Goal: Information Seeking & Learning: Learn about a topic

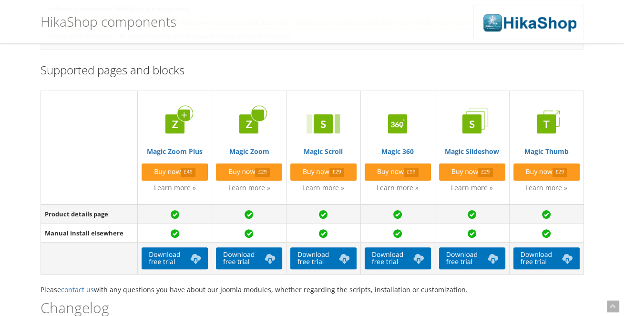
scroll to position [176, 0]
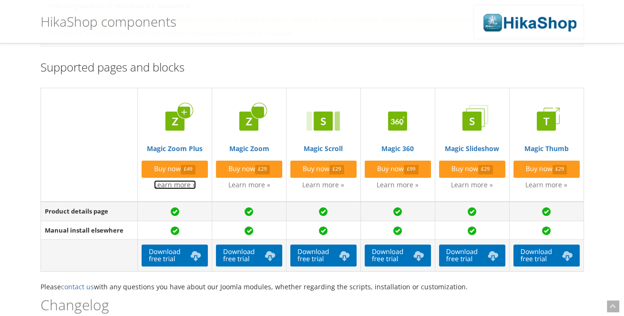
click at [170, 186] on link "Learn more »" at bounding box center [175, 184] width 42 height 9
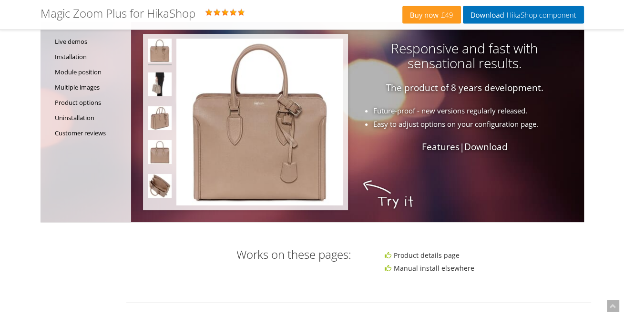
scroll to position [11, 0]
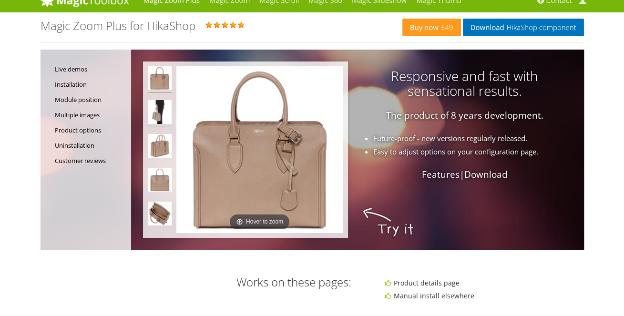
click at [163, 110] on img at bounding box center [160, 113] width 24 height 27
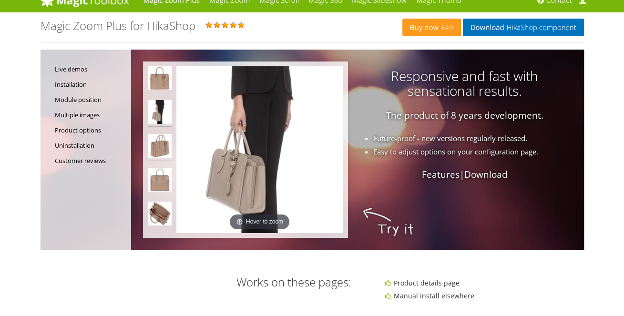
click at [159, 150] on img at bounding box center [160, 147] width 24 height 27
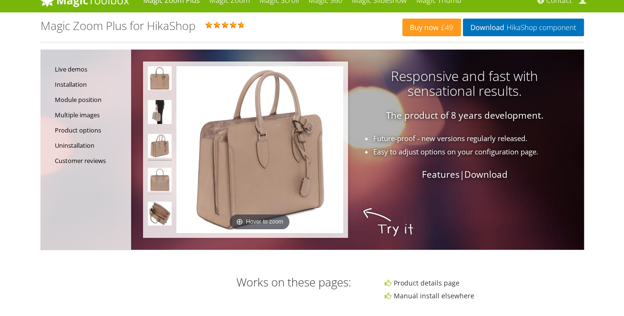
click at [165, 179] on img at bounding box center [160, 181] width 24 height 27
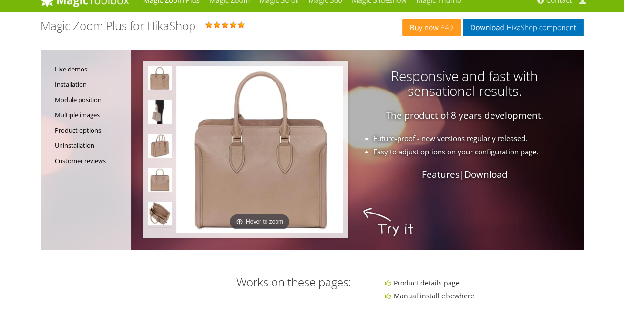
click at [159, 215] on img at bounding box center [160, 215] width 24 height 27
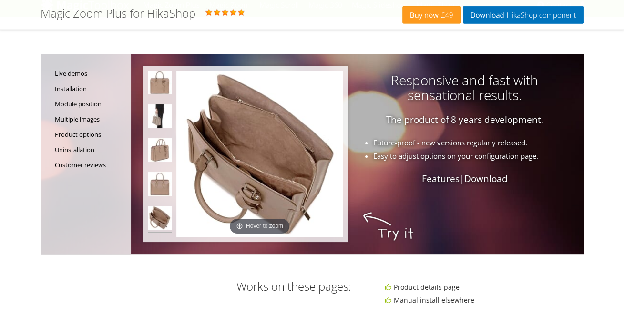
scroll to position [0, 0]
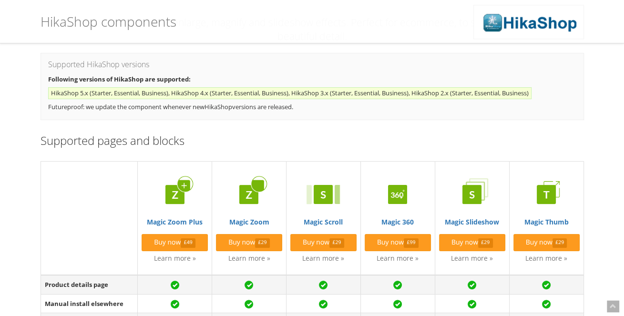
scroll to position [105, 0]
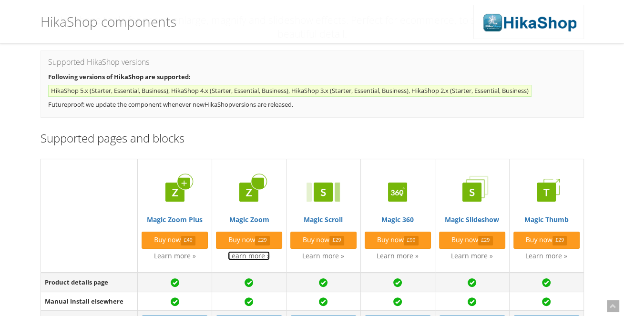
click at [254, 254] on link "Learn more »" at bounding box center [249, 255] width 42 height 9
click at [329, 256] on link "Learn more »" at bounding box center [323, 255] width 42 height 9
click at [313, 219] on link "Magic Scroll" at bounding box center [323, 198] width 66 height 51
click at [401, 220] on link "Magic 360" at bounding box center [398, 198] width 66 height 51
click at [480, 194] on img at bounding box center [472, 192] width 38 height 38
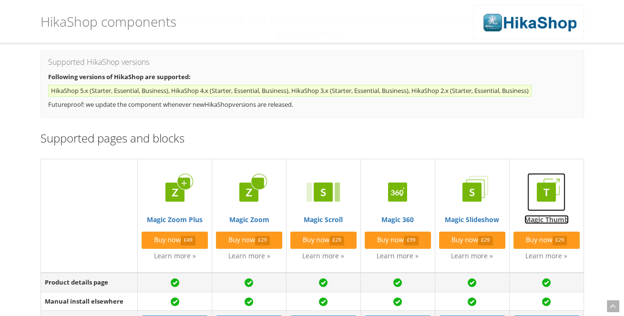
click at [547, 195] on img at bounding box center [546, 192] width 38 height 38
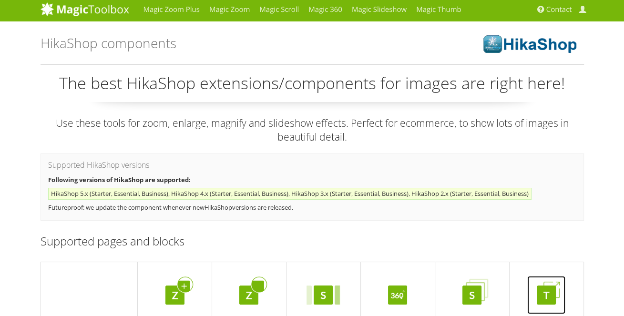
scroll to position [0, 0]
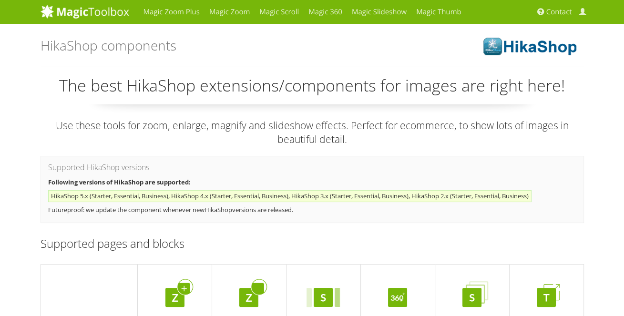
click at [359, 239] on h3 "Supported pages and blocks" at bounding box center [312, 243] width 543 height 12
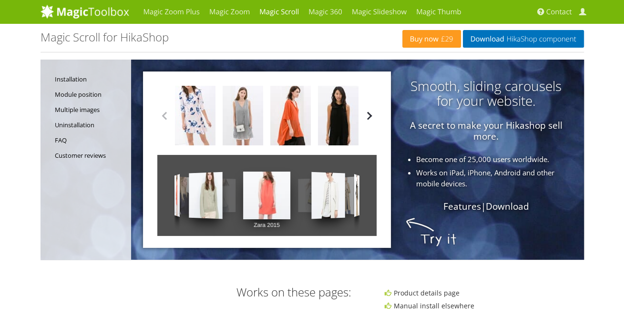
click at [368, 114] on button "button" at bounding box center [369, 116] width 14 height 14
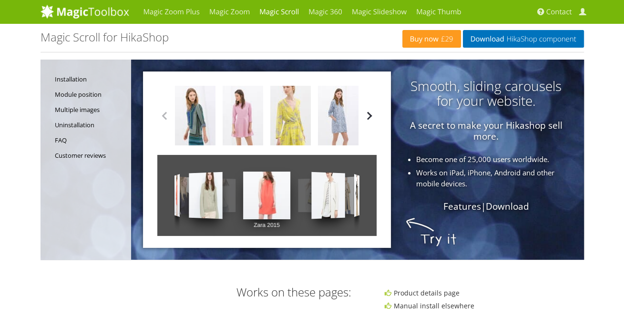
click at [368, 114] on button "button" at bounding box center [369, 116] width 14 height 14
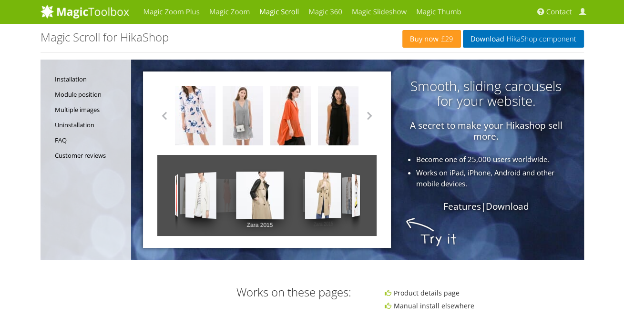
drag, startPoint x: 362, startPoint y: 198, endPoint x: 180, endPoint y: 195, distance: 182.1
click at [180, 195] on div "Zara 2015 Zara 2015 Zara 2015 Zara 2015 Zara 2015 Zara 2015 Zara 2015 Zara 2015…" at bounding box center [266, 195] width 219 height 81
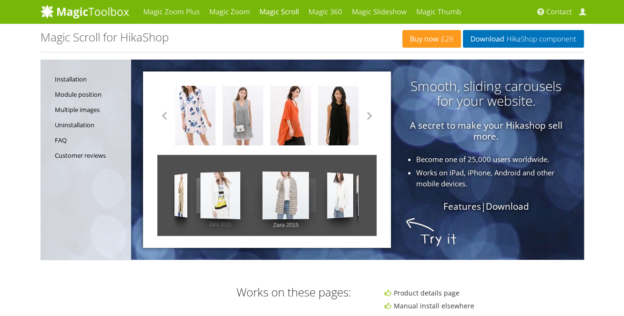
drag, startPoint x: 362, startPoint y: 195, endPoint x: 192, endPoint y: 192, distance: 170.2
click at [192, 192] on div "Zara 2015 Zara 2015 Zara 2015 Zara 2015 Zara 2015 Zara 2015 Zara 2015 Zara 2015…" at bounding box center [266, 195] width 219 height 81
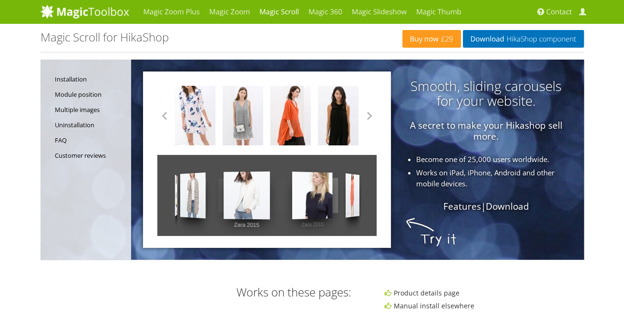
drag, startPoint x: 357, startPoint y: 190, endPoint x: 195, endPoint y: 186, distance: 161.7
click at [195, 186] on div "Zara 2015 Zara 2015 Zara 2015 Zara 2015 Zara 2015 Zara 2015 Zara 2015 Zara 2015…" at bounding box center [266, 195] width 219 height 81
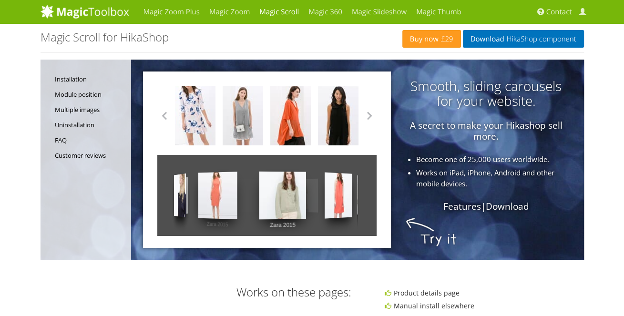
drag, startPoint x: 322, startPoint y: 191, endPoint x: 164, endPoint y: 191, distance: 158.7
click at [164, 191] on div "Zara 2015 Zara 2015 Zara 2015 Zara 2015 Zara 2015 Zara 2015 Zara 2015 Zara 2015…" at bounding box center [266, 195] width 219 height 81
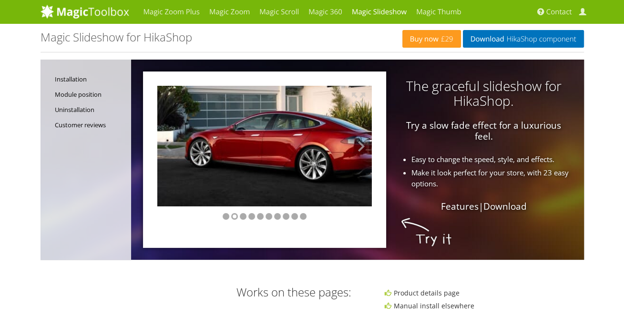
click at [362, 145] on button at bounding box center [357, 146] width 29 height 121
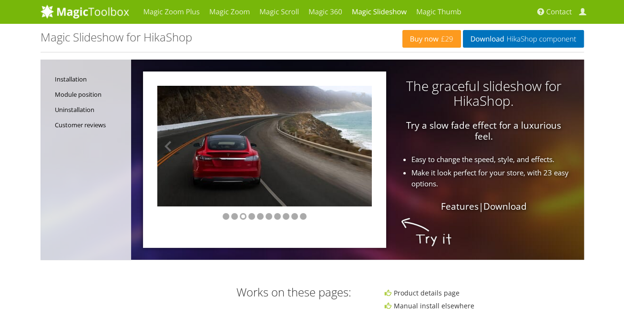
click at [362, 145] on button at bounding box center [357, 146] width 29 height 121
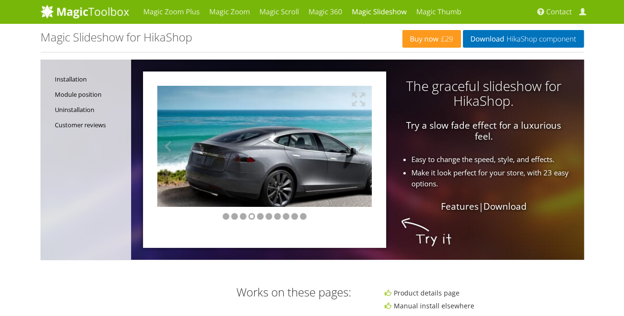
click at [362, 145] on button at bounding box center [357, 146] width 29 height 121
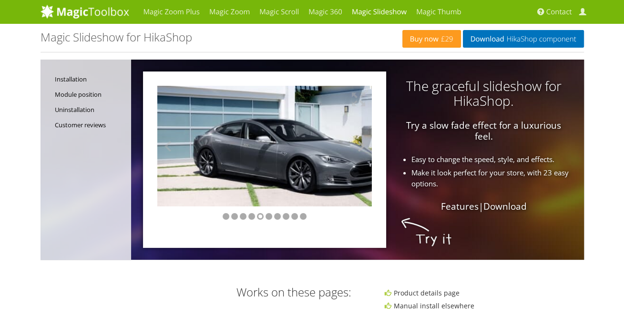
click at [362, 145] on button at bounding box center [357, 146] width 29 height 121
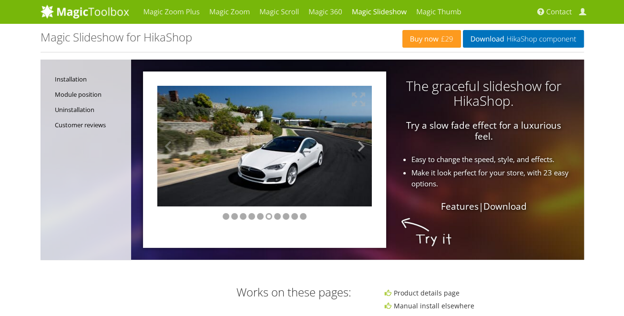
click at [361, 148] on button at bounding box center [357, 146] width 29 height 121
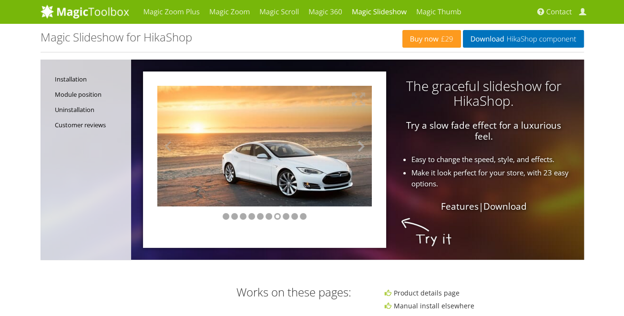
click at [361, 148] on button at bounding box center [357, 146] width 29 height 121
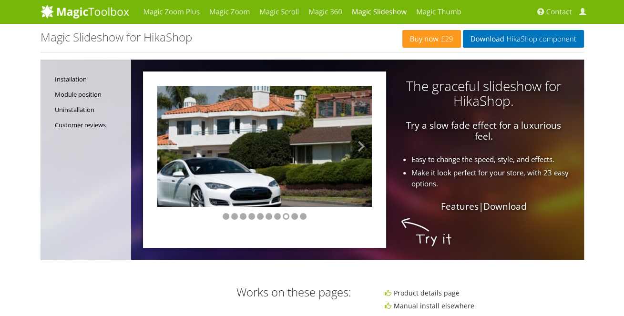
click at [361, 148] on button at bounding box center [357, 146] width 29 height 121
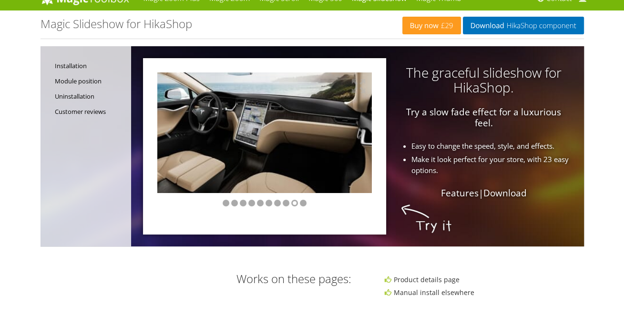
scroll to position [27, 0]
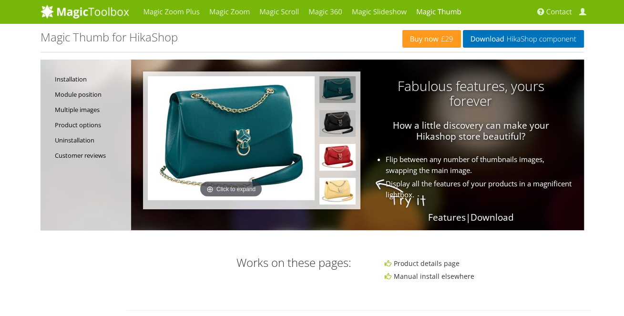
click at [334, 128] on img at bounding box center [337, 123] width 36 height 27
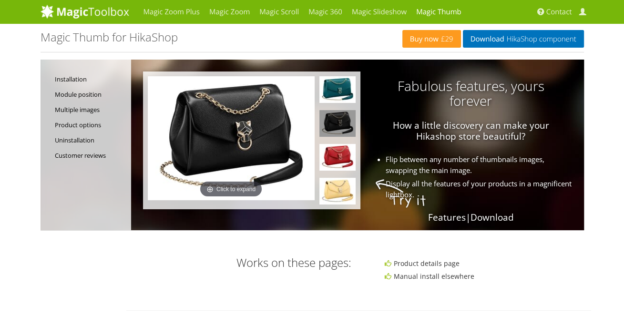
click at [231, 158] on img at bounding box center [231, 138] width 167 height 124
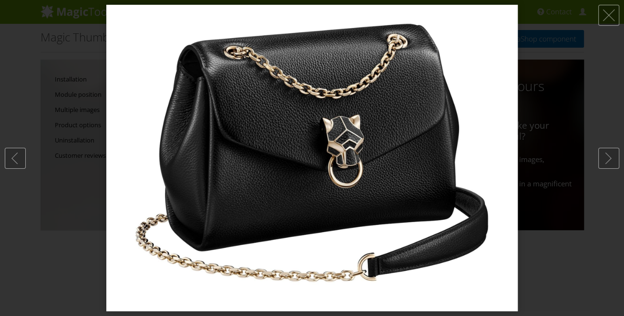
click at [383, 175] on img at bounding box center [311, 158] width 411 height 307
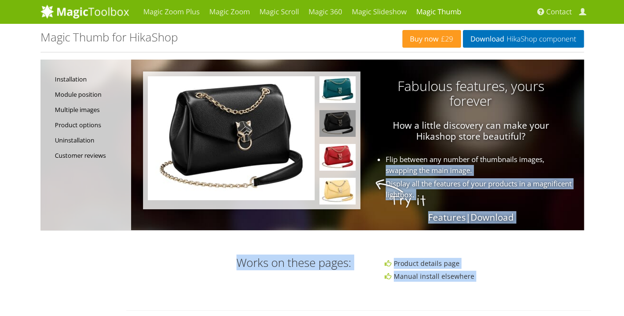
drag, startPoint x: 383, startPoint y: 175, endPoint x: 401, endPoint y: 175, distance: 18.1
click at [401, 175] on li "Flip between any number of thumbnails images, swapping the main image." at bounding box center [366, 165] width 415 height 22
